Goal: Navigation & Orientation: Find specific page/section

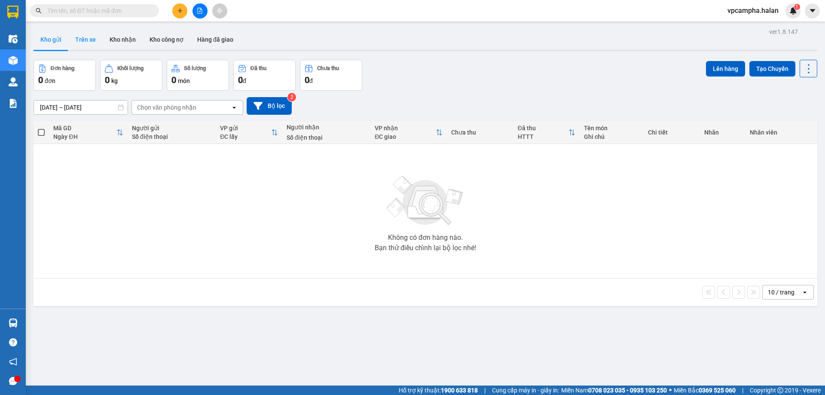
click at [91, 40] on button "Trên xe" at bounding box center [85, 39] width 34 height 21
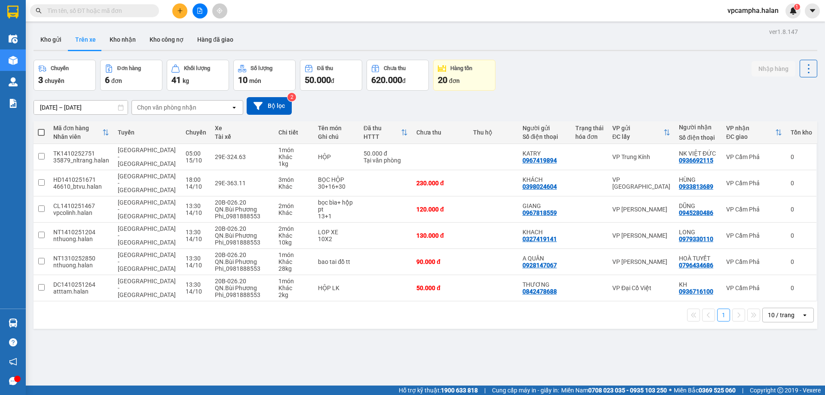
click at [350, 364] on div "ver 1.8.147 Kho gửi Trên xe Kho nhận Kho công nợ Hàng đã giao Chuyến 3 chuyến Đ…" at bounding box center [425, 223] width 790 height 395
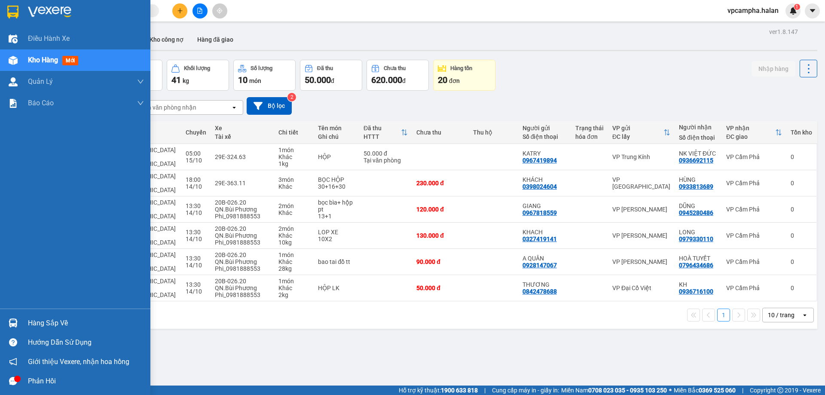
click at [11, 381] on icon "message" at bounding box center [13, 381] width 8 height 8
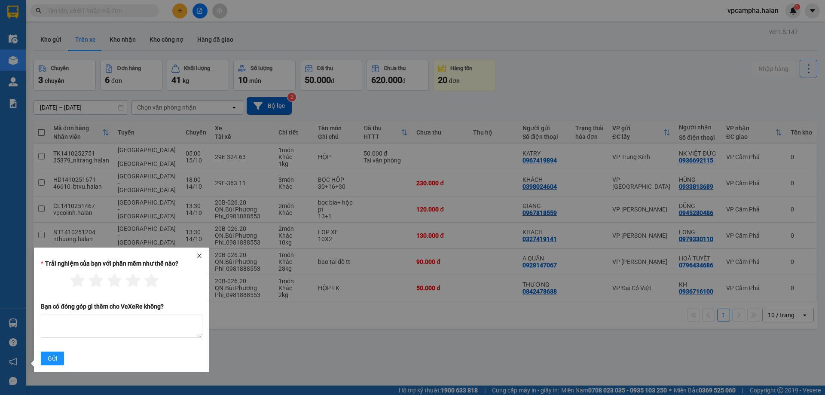
click at [200, 256] on icon "close" at bounding box center [199, 256] width 6 height 6
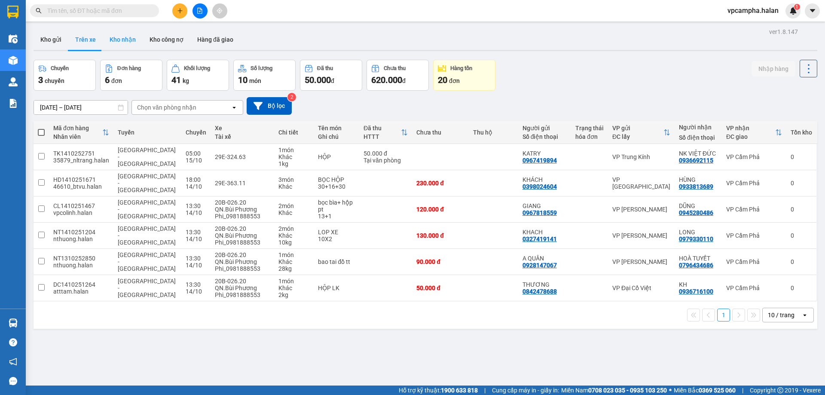
click at [120, 43] on button "Kho nhận" at bounding box center [123, 39] width 40 height 21
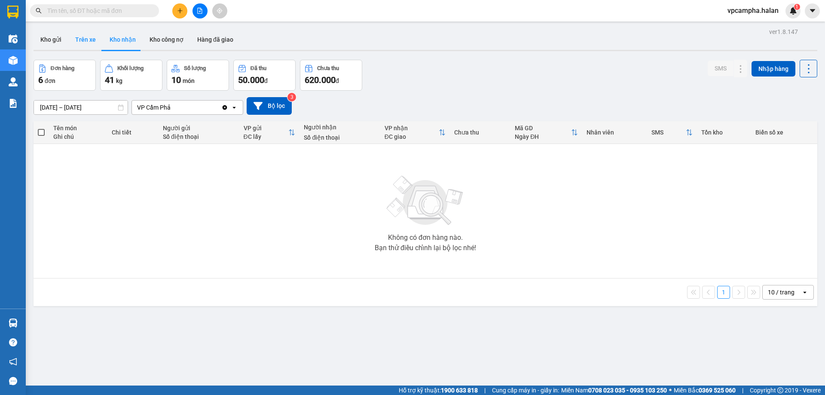
click at [85, 37] on button "Trên xe" at bounding box center [85, 39] width 34 height 21
type input "07/02/2012 – 15/10/2025"
